Goal: Information Seeking & Learning: Learn about a topic

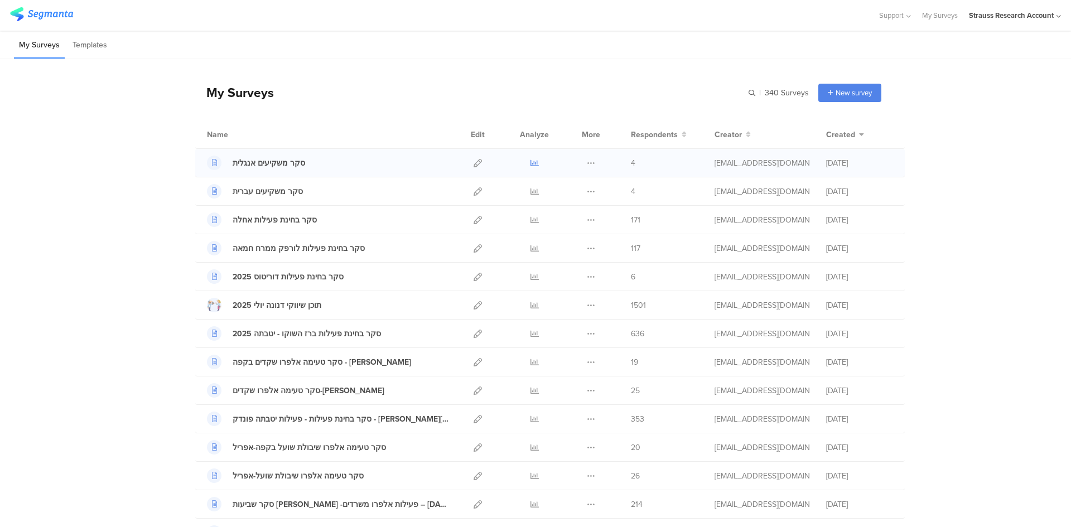
click at [530, 165] on icon at bounding box center [534, 163] width 8 height 8
click at [530, 191] on icon at bounding box center [534, 191] width 8 height 8
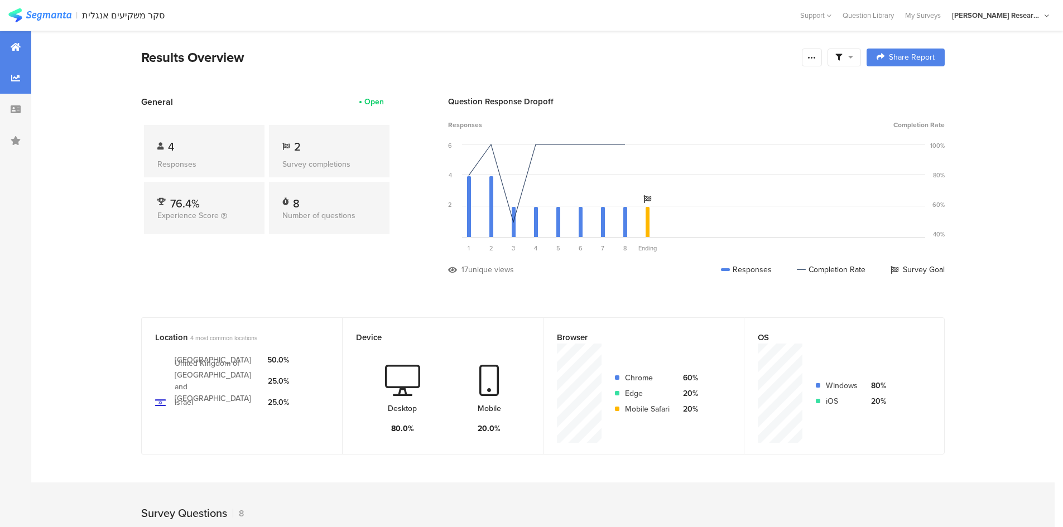
click at [22, 75] on div at bounding box center [15, 77] width 31 height 31
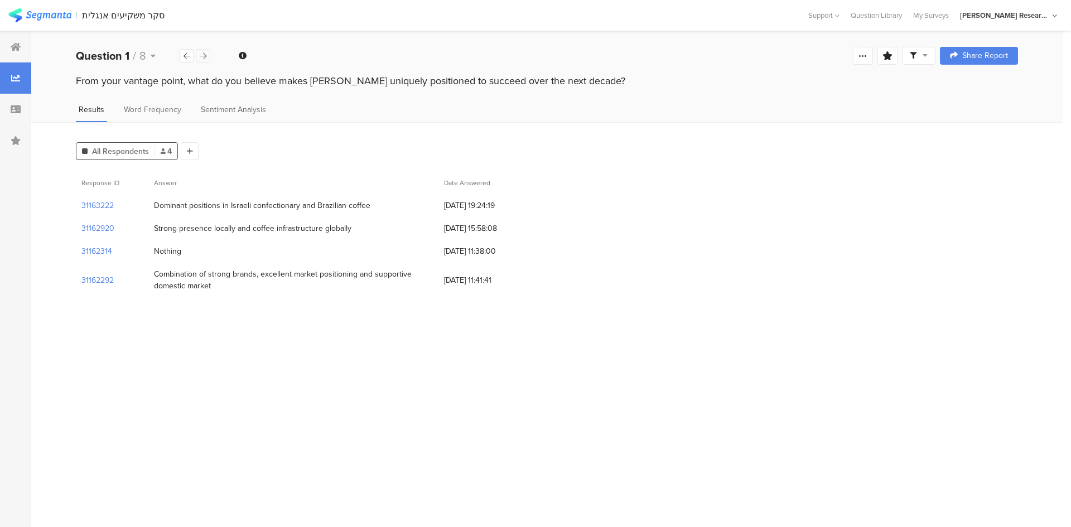
click at [206, 56] on icon at bounding box center [203, 55] width 6 height 7
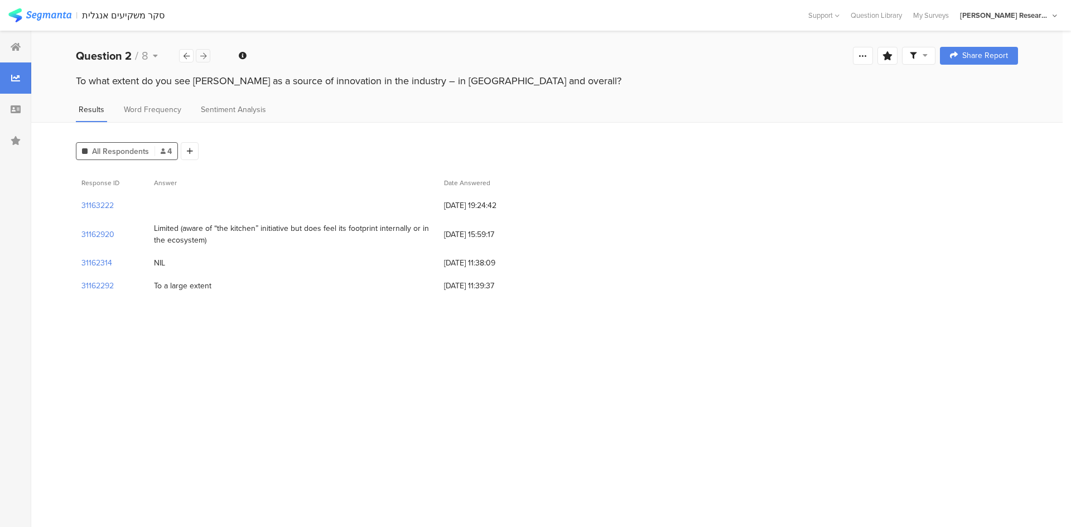
click at [206, 56] on icon at bounding box center [203, 55] width 6 height 7
click at [208, 54] on div at bounding box center [203, 55] width 15 height 13
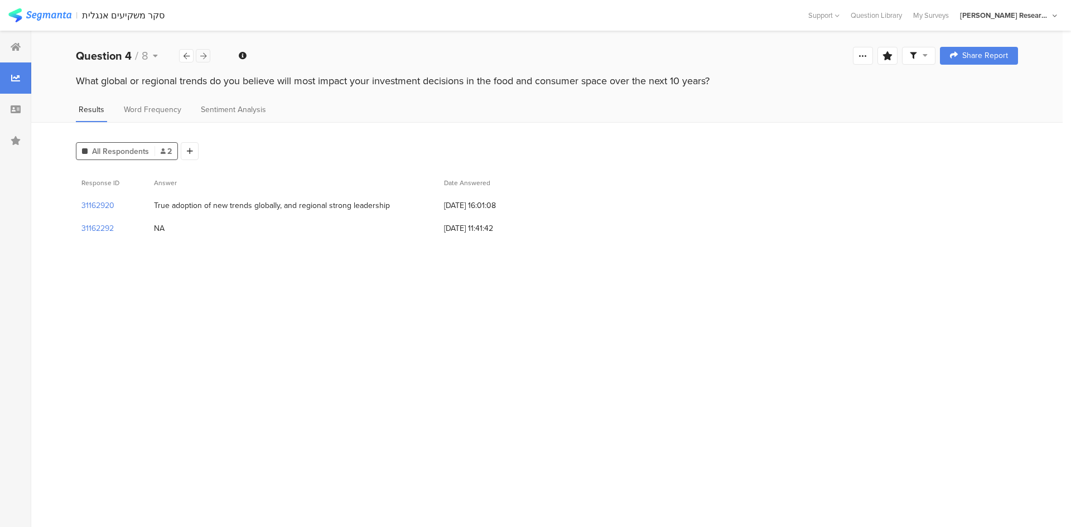
click at [208, 54] on div at bounding box center [203, 55] width 15 height 13
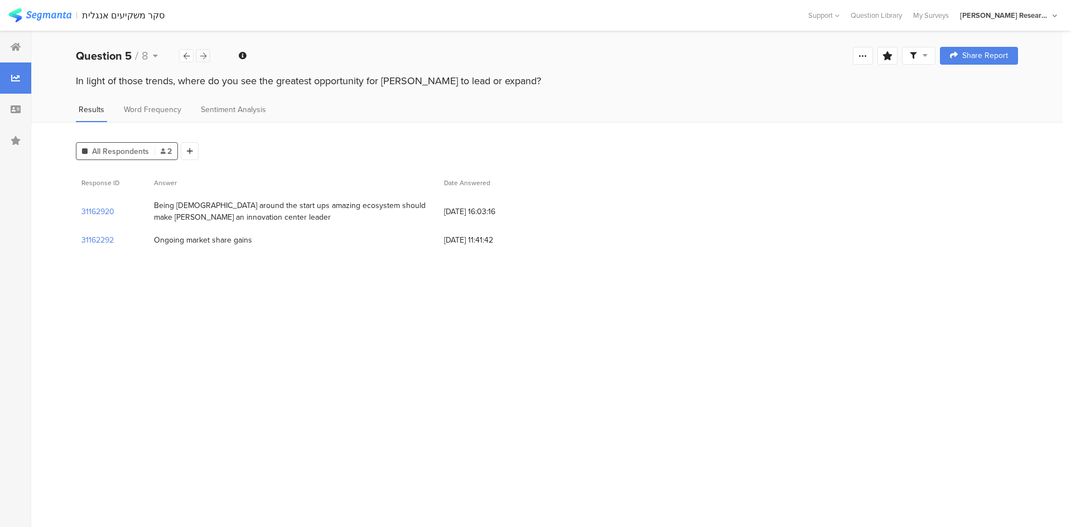
click at [208, 54] on div at bounding box center [203, 55] width 15 height 13
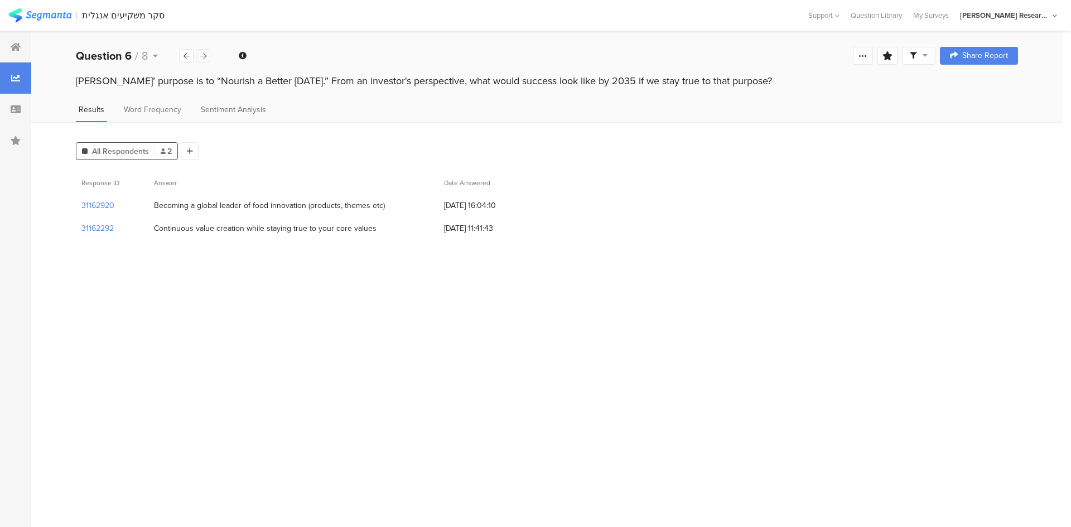
click at [208, 54] on div at bounding box center [203, 55] width 15 height 13
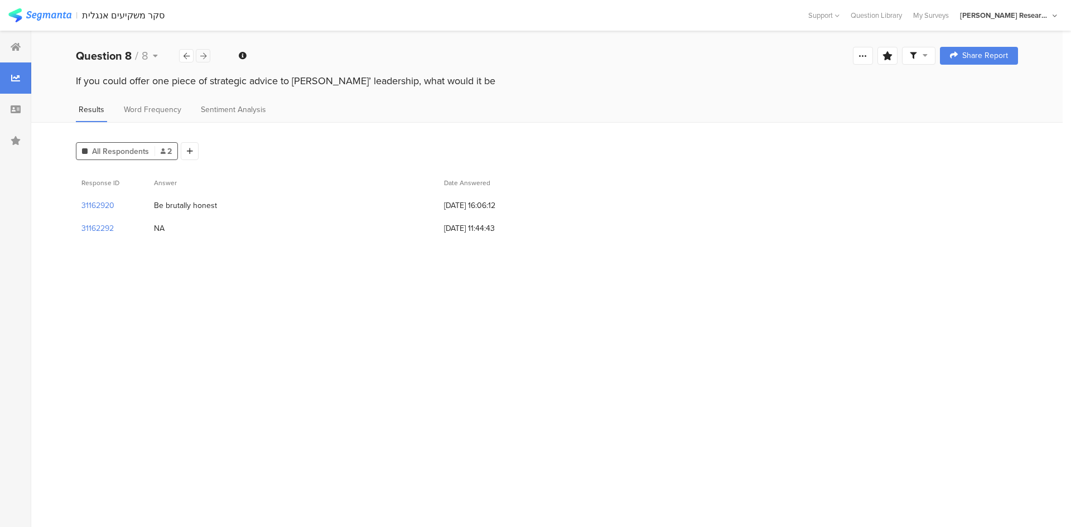
click at [209, 54] on div at bounding box center [203, 55] width 15 height 13
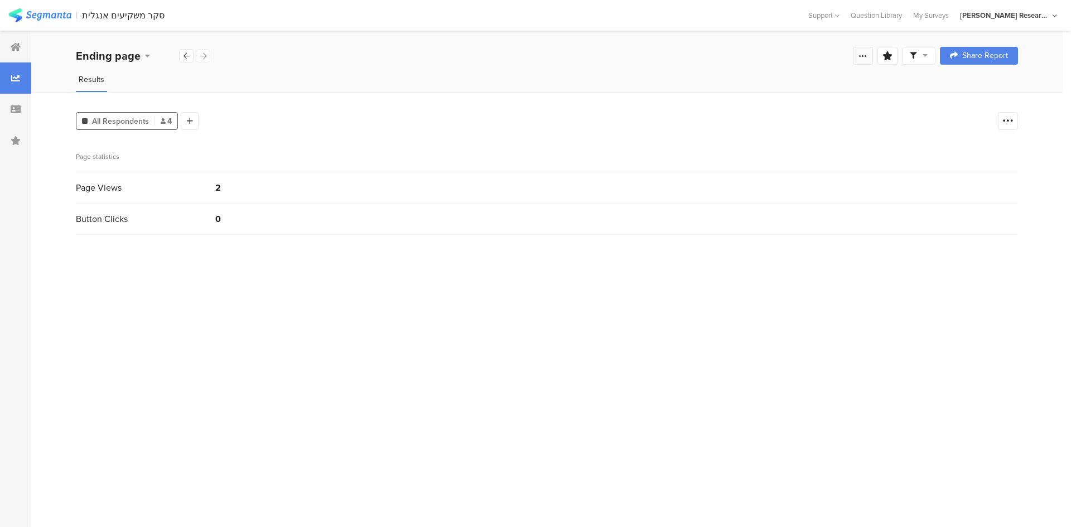
click at [860, 57] on icon at bounding box center [862, 55] width 9 height 9
click at [23, 56] on div at bounding box center [15, 46] width 31 height 31
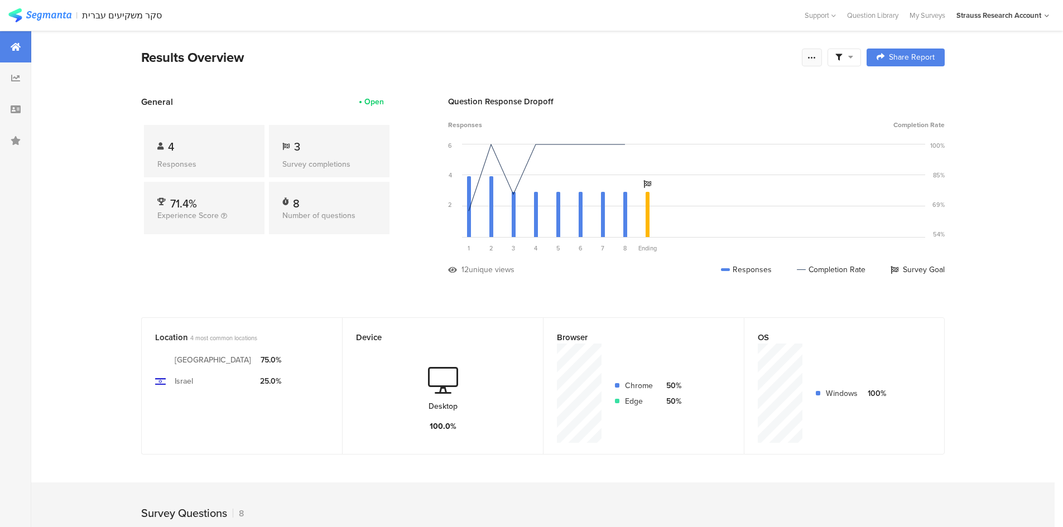
click at [815, 50] on div at bounding box center [812, 58] width 20 height 18
